Goal: Find contact information: Find contact information

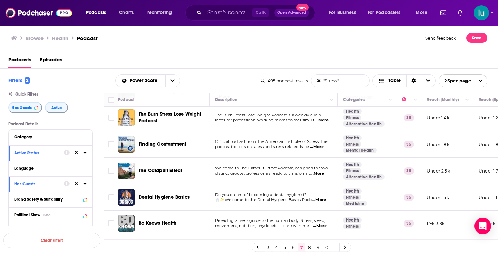
scroll to position [182, 0]
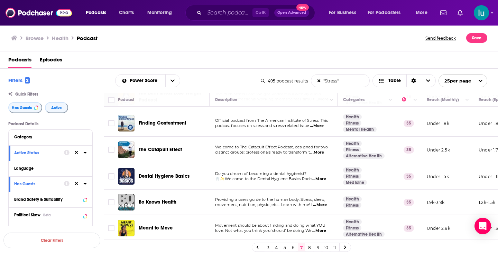
click at [327, 202] on span "...More" at bounding box center [320, 205] width 14 height 6
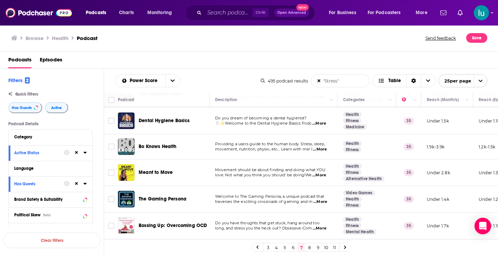
click at [325, 226] on span "...More" at bounding box center [319, 229] width 14 height 6
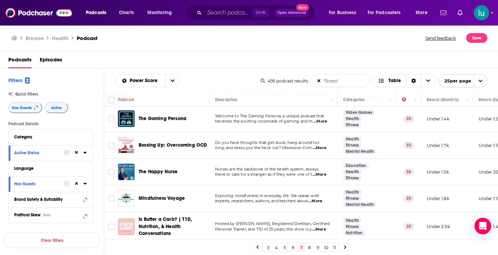
scroll to position [320, 0]
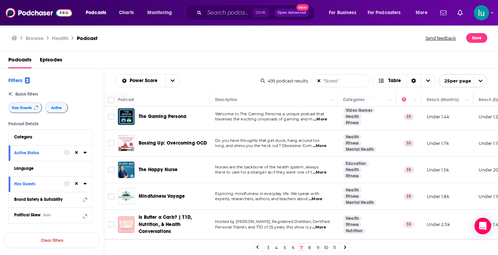
click at [322, 197] on span "...More" at bounding box center [315, 200] width 14 height 6
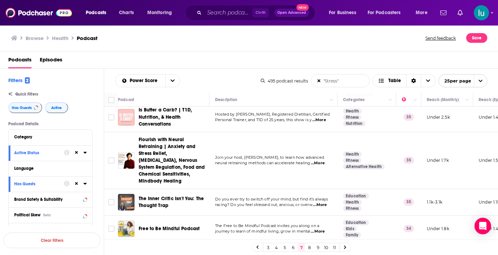
scroll to position [435, 0]
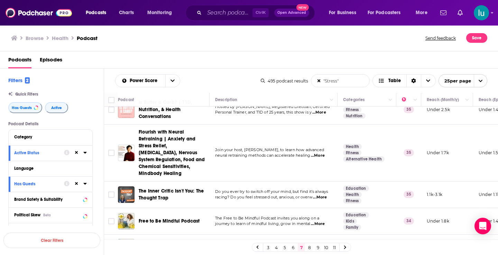
click at [325, 195] on span "...More" at bounding box center [320, 198] width 14 height 6
click at [320, 221] on span "...More" at bounding box center [318, 224] width 14 height 6
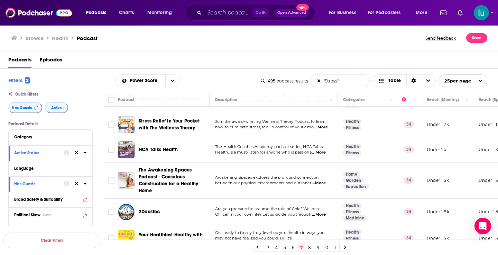
scroll to position [579, 0]
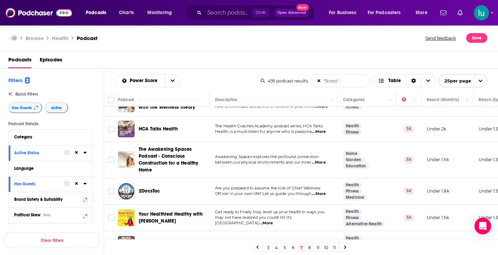
click at [345, 248] on icon at bounding box center [345, 247] width 2 height 3
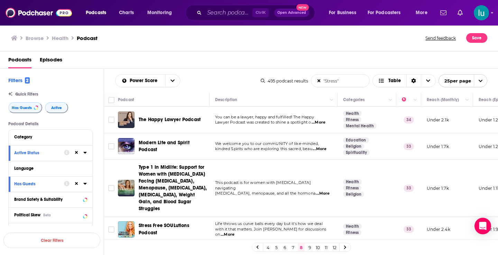
scroll to position [63, 0]
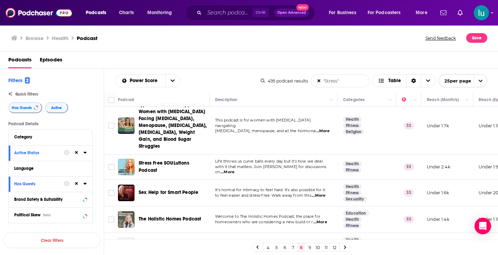
click at [234, 170] on span "...More" at bounding box center [227, 173] width 14 height 6
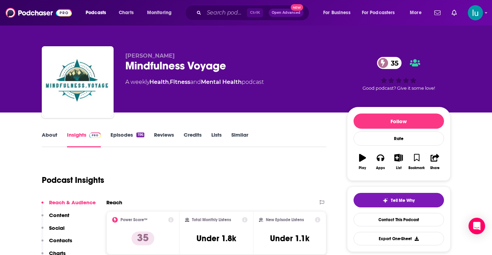
drag, startPoint x: 400, startPoint y: 0, endPoint x: 220, endPoint y: 51, distance: 186.5
click at [253, 166] on div "Podcast Insights" at bounding box center [182, 176] width 280 height 35
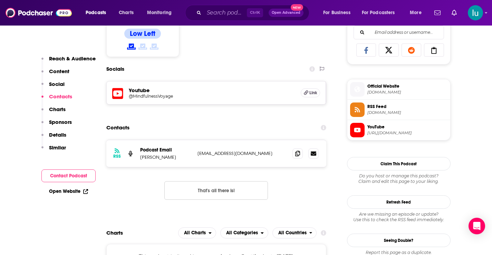
scroll to position [476, 0]
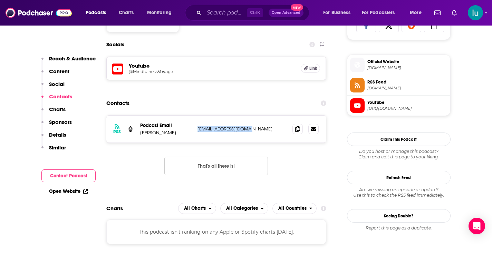
drag, startPoint x: 254, startPoint y: 128, endPoint x: 196, endPoint y: 130, distance: 58.4
click at [196, 130] on div "RSS Podcast Email [PERSON_NAME] [EMAIL_ADDRESS][DOMAIN_NAME] [EMAIL_ADDRESS][DO…" at bounding box center [216, 129] width 220 height 27
copy p "[EMAIL_ADDRESS][DOMAIN_NAME]"
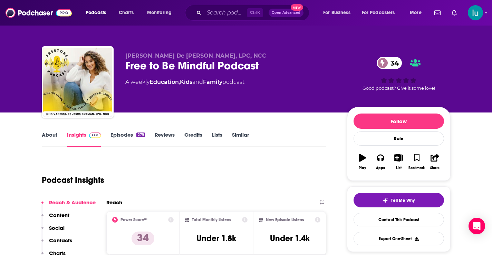
click at [124, 135] on link "Episodes 279" at bounding box center [128, 140] width 34 height 16
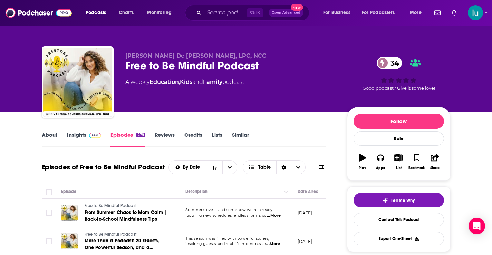
click at [279, 243] on span "...More" at bounding box center [273, 245] width 14 height 6
click at [51, 133] on link "About" at bounding box center [50, 140] width 16 height 16
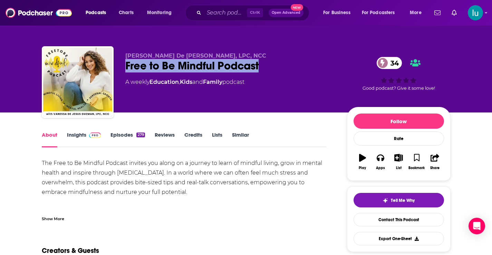
drag, startPoint x: 126, startPoint y: 65, endPoint x: 263, endPoint y: 63, distance: 136.8
click at [263, 63] on div "Free to Be Mindful Podcast 34" at bounding box center [230, 65] width 211 height 13
copy h1 "Free to Be Mindful Podcast"
click at [75, 133] on link "Insights" at bounding box center [84, 140] width 34 height 16
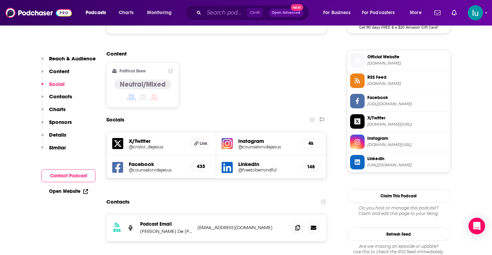
scroll to position [554, 0]
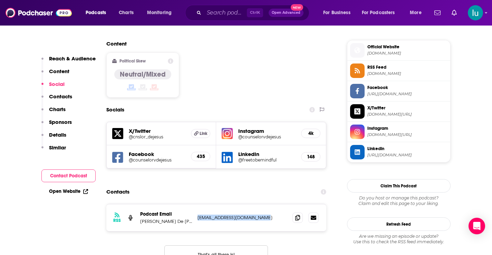
drag, startPoint x: 267, startPoint y: 166, endPoint x: 195, endPoint y: 166, distance: 72.2
click at [195, 205] on div "RSS Podcast Email Vanessa De Jesus Guzman podcast@freetobemindful.com podcast@f…" at bounding box center [216, 218] width 220 height 27
copy p "podcast@freetobemindful.com"
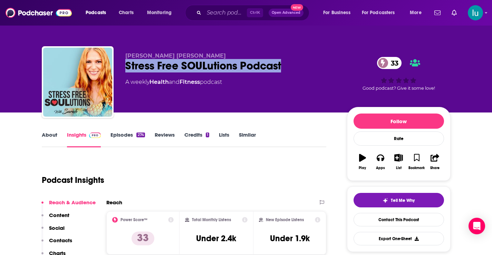
drag, startPoint x: 126, startPoint y: 64, endPoint x: 284, endPoint y: 64, distance: 157.6
click at [284, 64] on div "Stress Free SOULutions Podcast 33" at bounding box center [230, 65] width 211 height 13
copy h2 "Stress Free SOULutions Podcast"
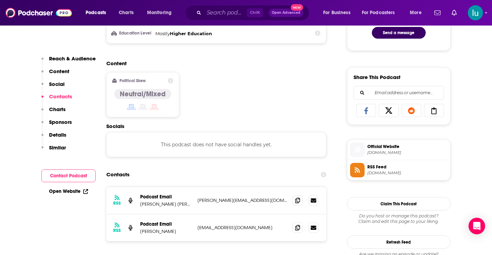
scroll to position [500, 0]
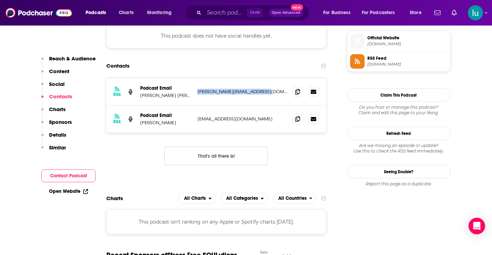
drag, startPoint x: 196, startPoint y: 92, endPoint x: 263, endPoint y: 98, distance: 66.7
click at [270, 91] on div "RSS Podcast Email Sarah Alysse sarah@livewellenhanceyou.com sarah@livewellenhan…" at bounding box center [216, 91] width 220 height 27
copy p "sarah@livewellenhanceyou.com"
drag, startPoint x: 250, startPoint y: 117, endPoint x: 197, endPoint y: 118, distance: 53.2
click at [194, 117] on div "RSS Podcast Email Sarah Alysse Rosner sarahalysse@gmail.com sarahalysse@gmail.c…" at bounding box center [216, 119] width 220 height 27
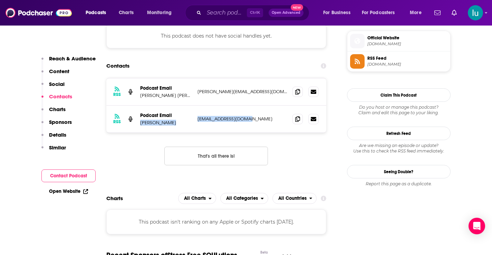
click at [257, 121] on p "sarahalysse@gmail.com" at bounding box center [243, 119] width 90 height 6
click at [215, 126] on div "RSS Podcast Email Sarah Alysse Rosner sarahalysse@gmail.com sarahalysse@gmail.c…" at bounding box center [216, 119] width 220 height 27
drag, startPoint x: 252, startPoint y: 120, endPoint x: 198, endPoint y: 120, distance: 53.9
click at [198, 120] on p "sarahalysse@gmail.com" at bounding box center [243, 119] width 90 height 6
copy p "sarahalysse@gmail.com"
